Goal: Information Seeking & Learning: Check status

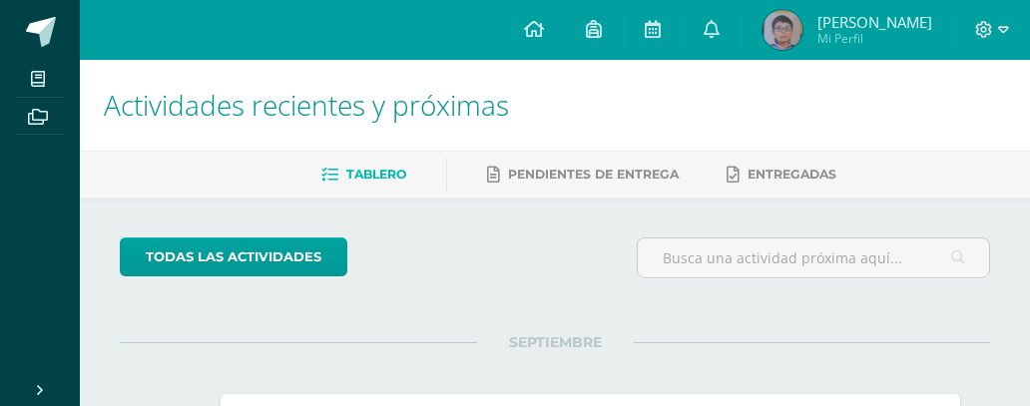
click at [798, 28] on span "Sebastian Andres Mi Perfil" at bounding box center [848, 30] width 178 height 40
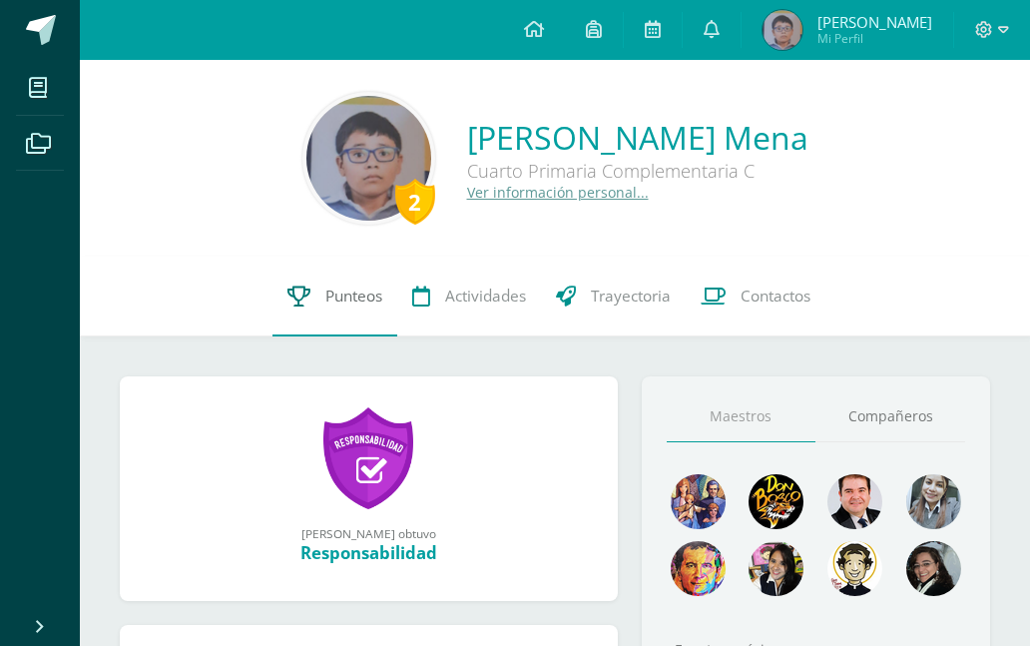
click at [330, 294] on span "Punteos" at bounding box center [353, 295] width 57 height 21
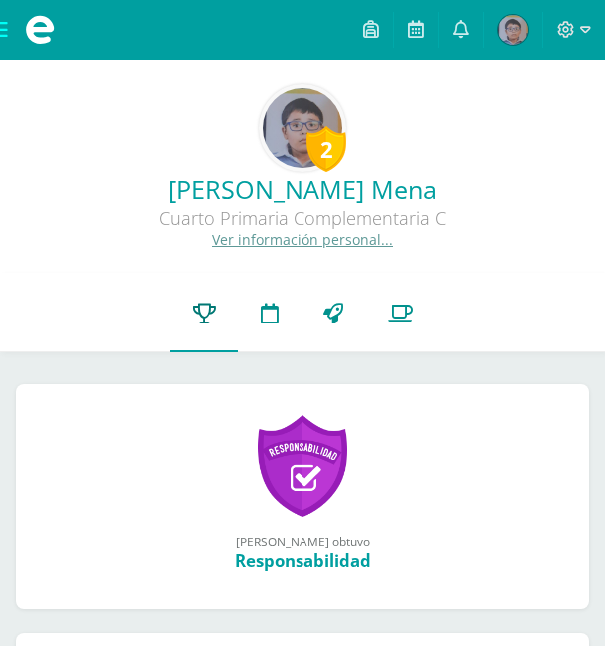
click at [215, 302] on icon at bounding box center [204, 312] width 23 height 21
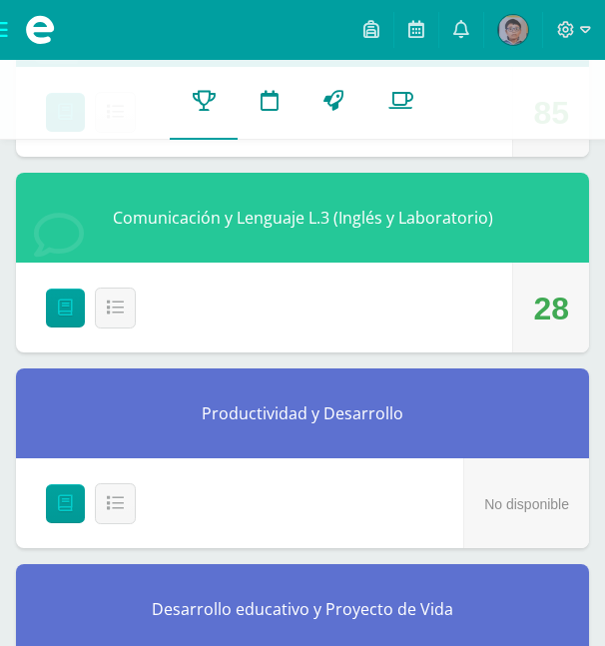
scroll to position [1896, 0]
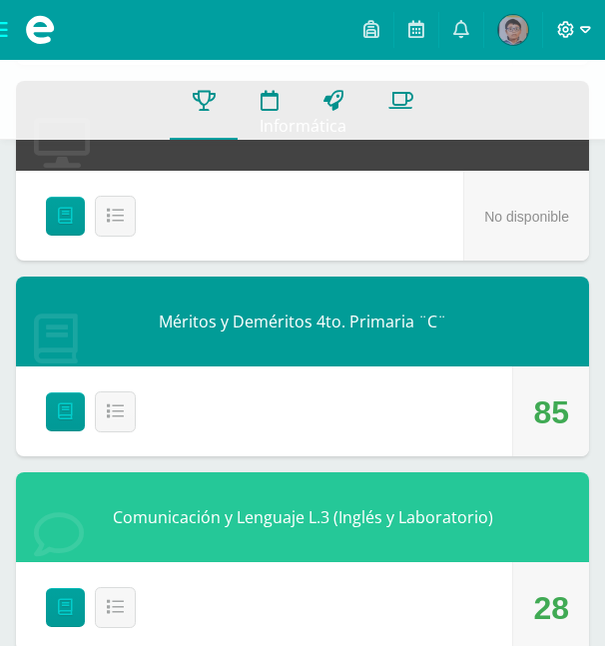
click at [577, 34] on span at bounding box center [574, 30] width 34 height 22
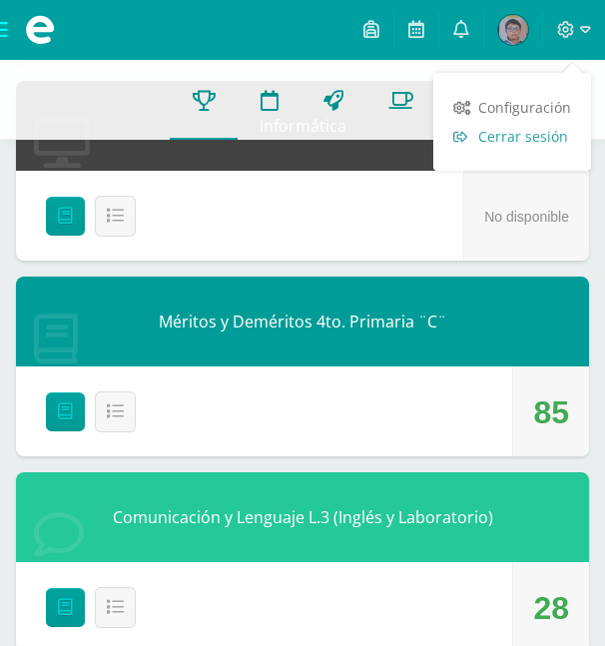
click at [534, 142] on span "Cerrar sesión" at bounding box center [523, 136] width 90 height 19
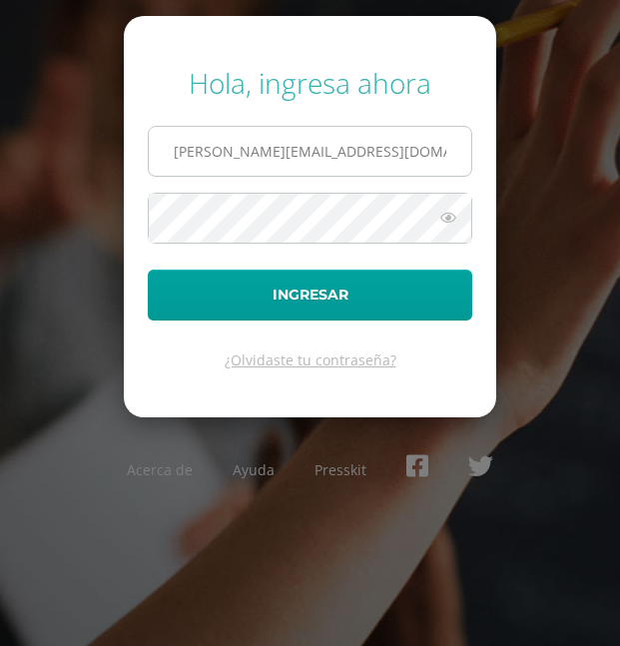
click at [253, 149] on input "[PERSON_NAME][EMAIL_ADDRESS][DOMAIN_NAME]" at bounding box center [310, 151] width 322 height 49
type input "[PERSON_NAME][EMAIL_ADDRESS][DOMAIN_NAME]"
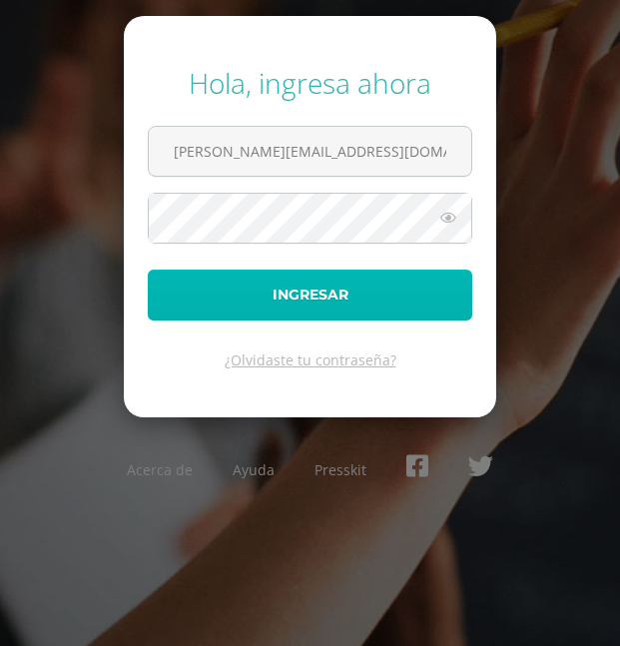
click at [223, 290] on button "Ingresar" at bounding box center [310, 294] width 324 height 51
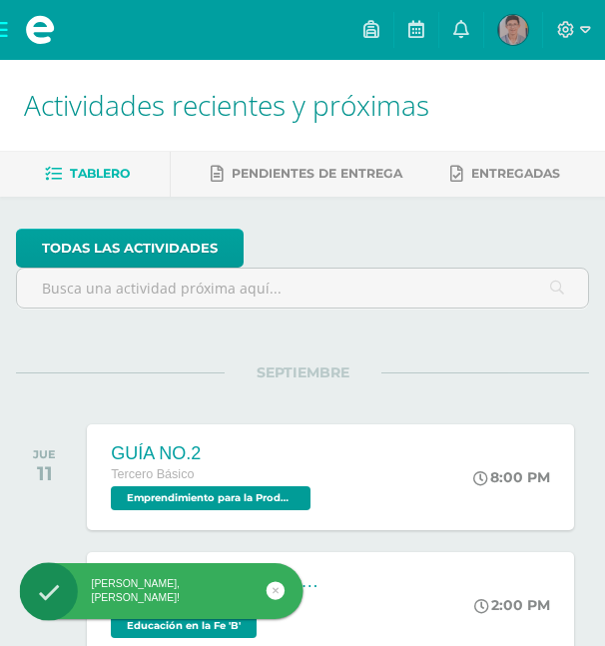
click at [513, 24] on img at bounding box center [513, 30] width 30 height 30
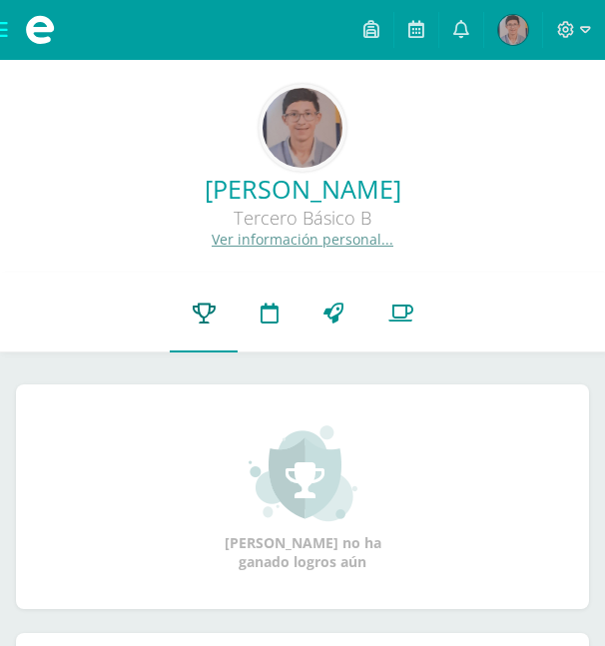
click at [210, 299] on link "Punteos" at bounding box center [204, 312] width 68 height 79
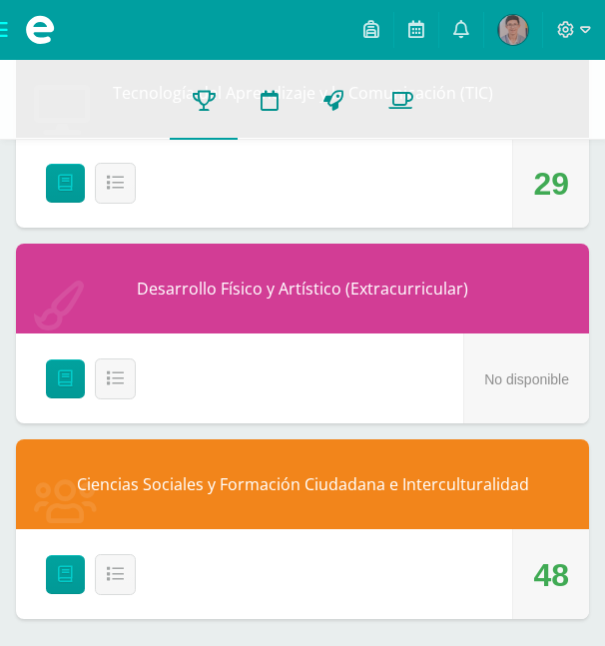
scroll to position [2717, 0]
